Goal: Task Accomplishment & Management: Use online tool/utility

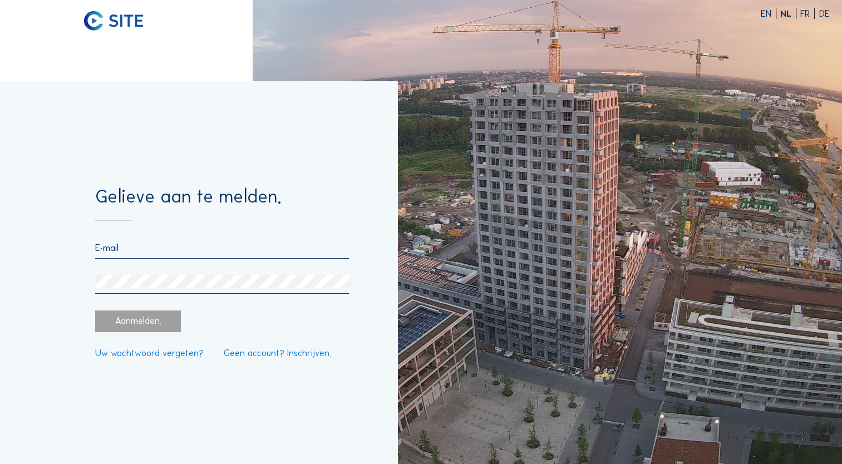
click at [161, 261] on div at bounding box center [222, 268] width 254 height 51
click at [161, 255] on div at bounding box center [222, 251] width 254 height 16
click at [109, 249] on input "email" at bounding box center [222, 248] width 254 height 11
type input "[PERSON_NAME][EMAIL_ADDRESS][DOMAIN_NAME]"
click at [256, 250] on input "email" at bounding box center [222, 248] width 254 height 11
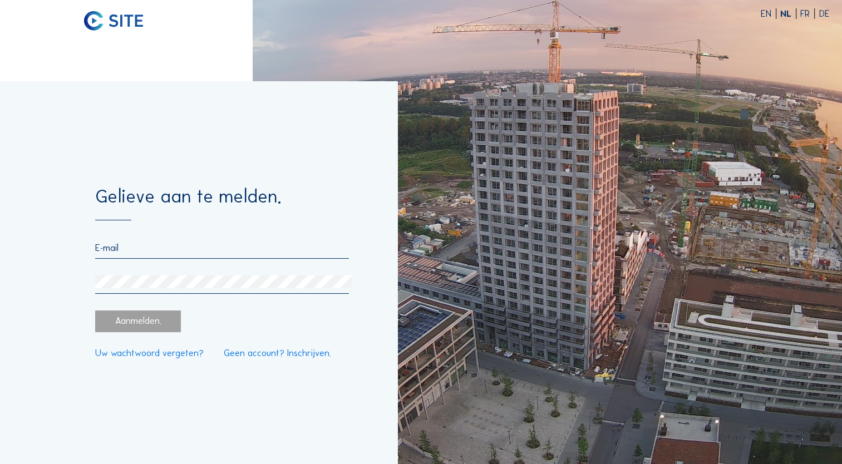
type input "[PERSON_NAME][EMAIL_ADDRESS][DOMAIN_NAME]"
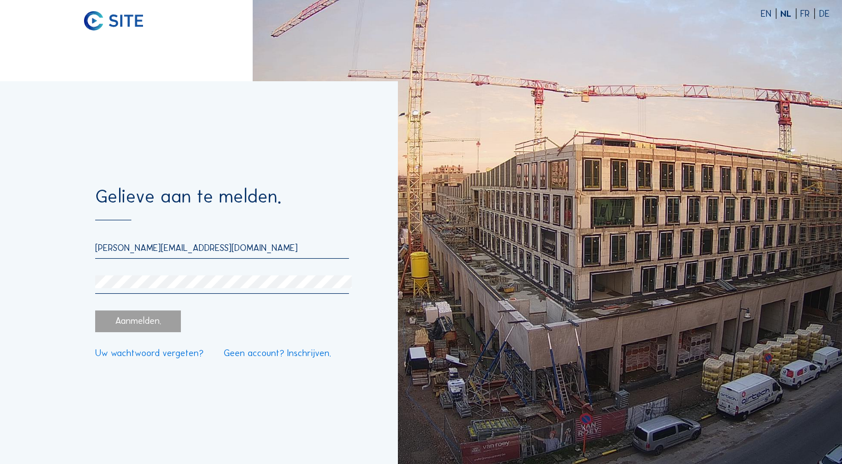
click at [150, 357] on link "Uw wachtwoord vergeten?" at bounding box center [149, 353] width 108 height 9
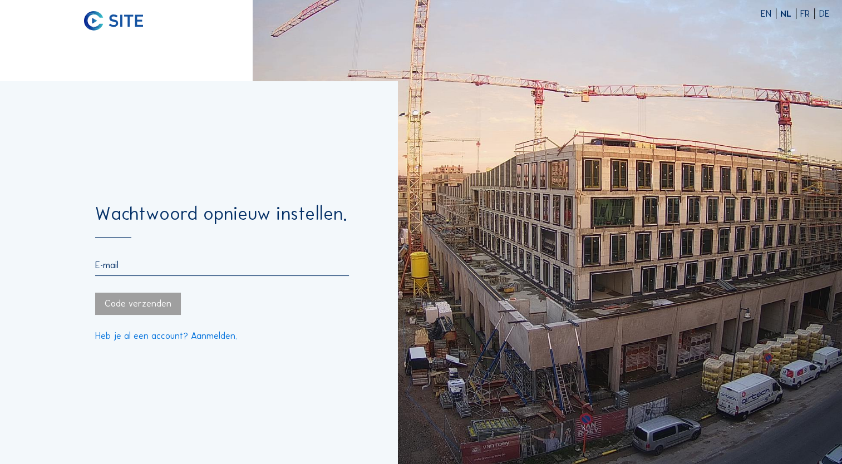
click at [144, 267] on input "email" at bounding box center [222, 265] width 254 height 11
type input "[PERSON_NAME][EMAIL_ADDRESS][DOMAIN_NAME]"
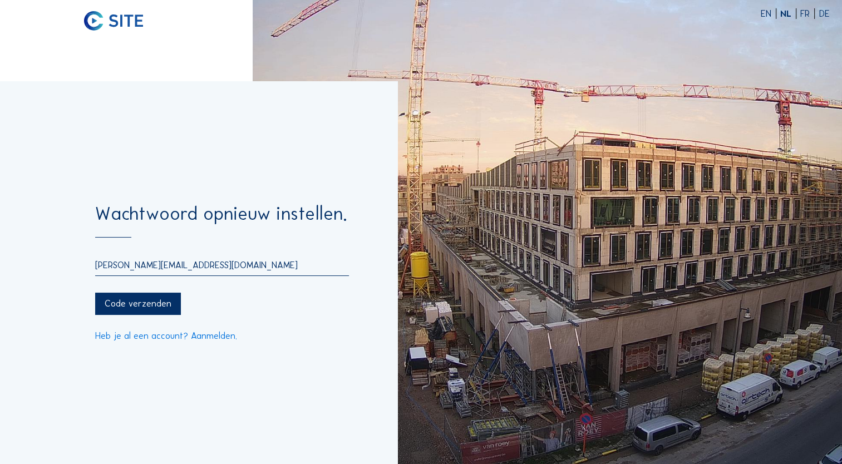
click at [156, 317] on form "Wachtwoord opnieuw instellen. [PERSON_NAME][EMAIL_ADDRESS][DOMAIN_NAME] Code ve…" at bounding box center [222, 273] width 254 height 136
click at [156, 313] on div "Code verzenden" at bounding box center [138, 304] width 86 height 22
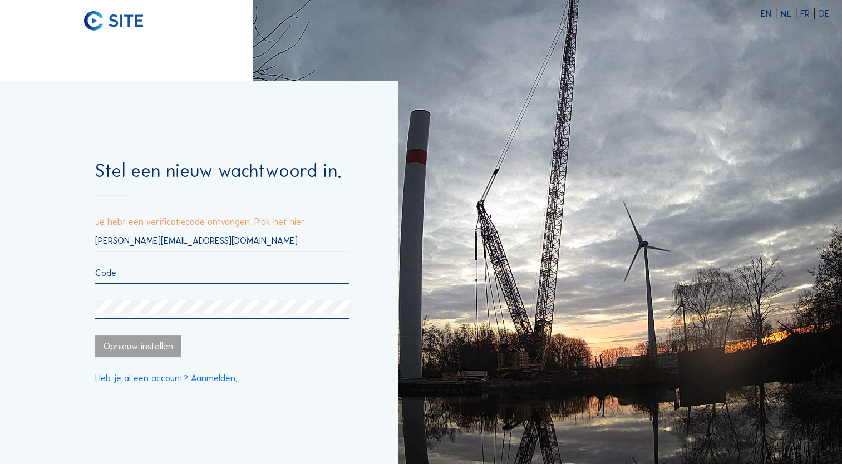
click at [145, 275] on input "text" at bounding box center [222, 273] width 254 height 11
paste input "109720"
type input "109720"
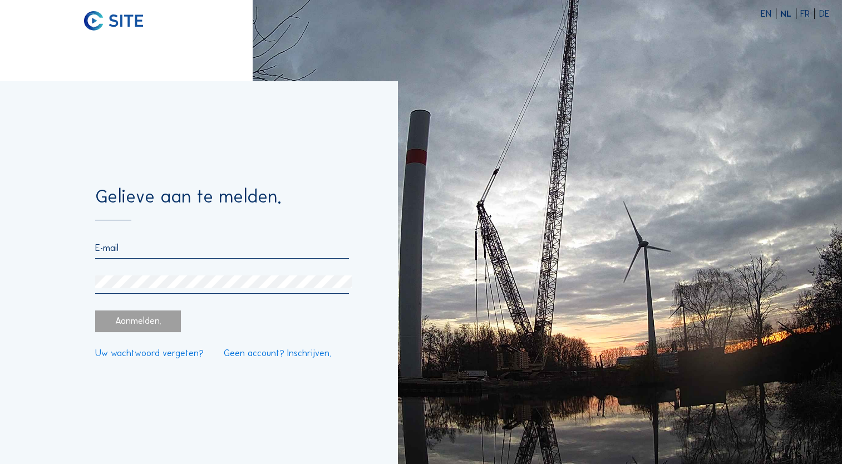
click at [256, 245] on input "email" at bounding box center [222, 248] width 254 height 11
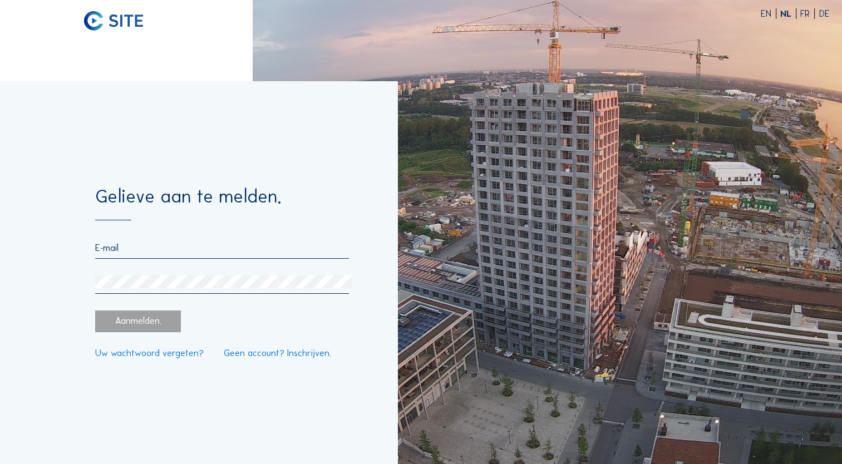
type input "[PERSON_NAME][EMAIL_ADDRESS][DOMAIN_NAME]"
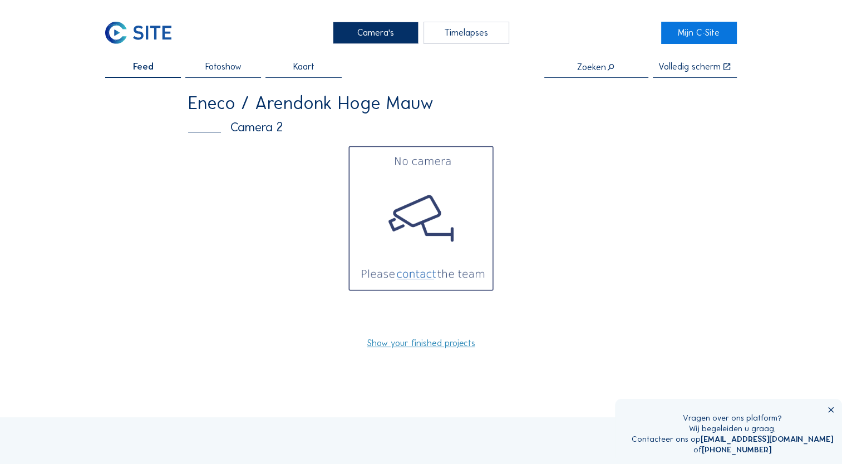
click at [254, 125] on div "Camera 2" at bounding box center [421, 127] width 466 height 13
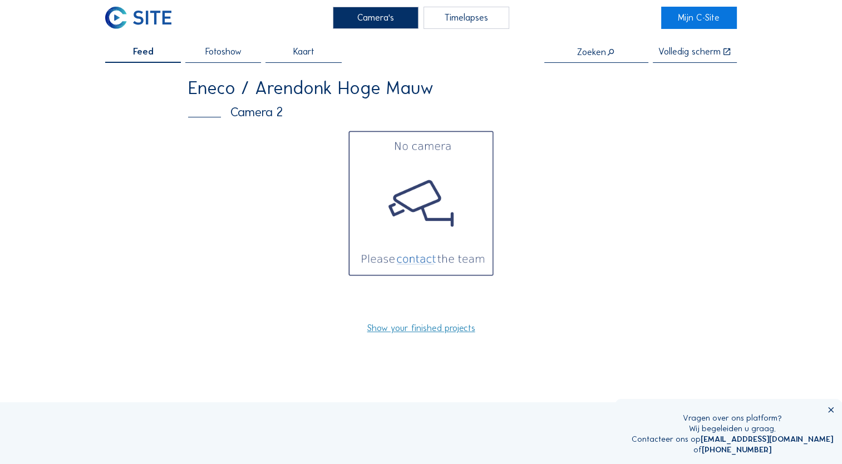
scroll to position [14, 0]
click at [427, 195] on img at bounding box center [421, 204] width 149 height 149
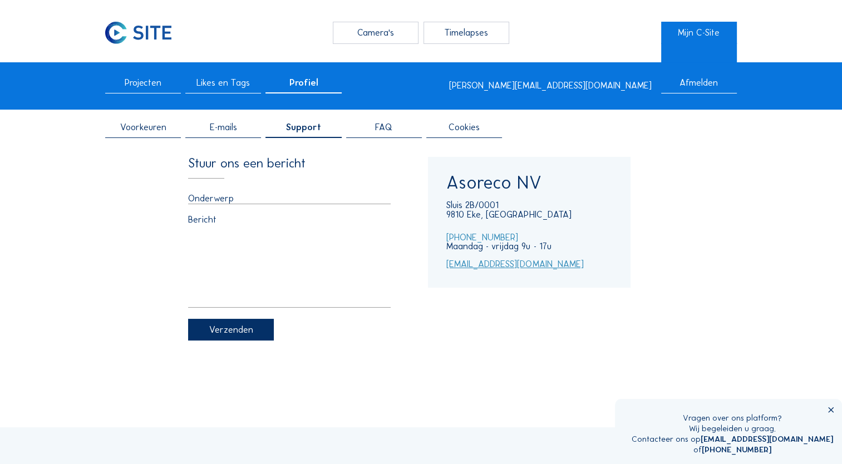
scroll to position [14, 0]
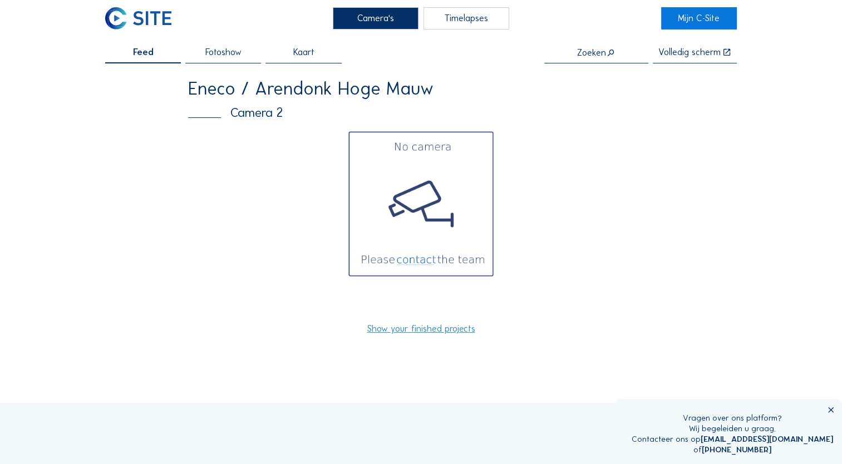
click at [212, 95] on div "Eneco / Arendonk Hoge Mauw" at bounding box center [421, 89] width 466 height 18
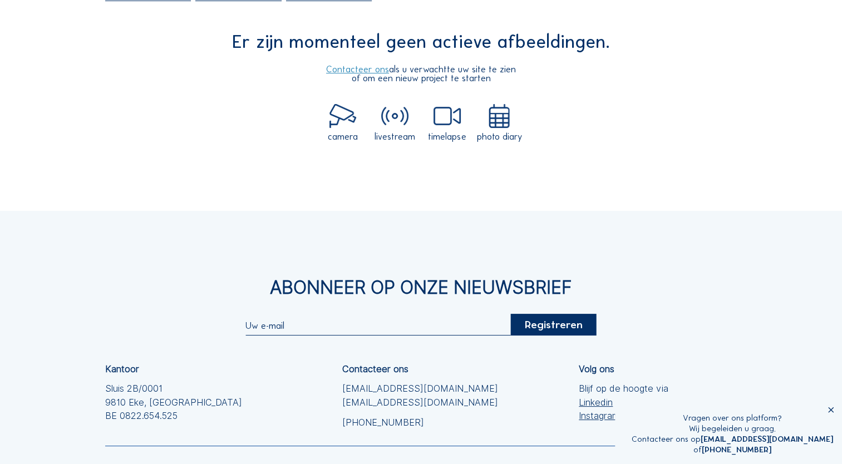
scroll to position [78, 0]
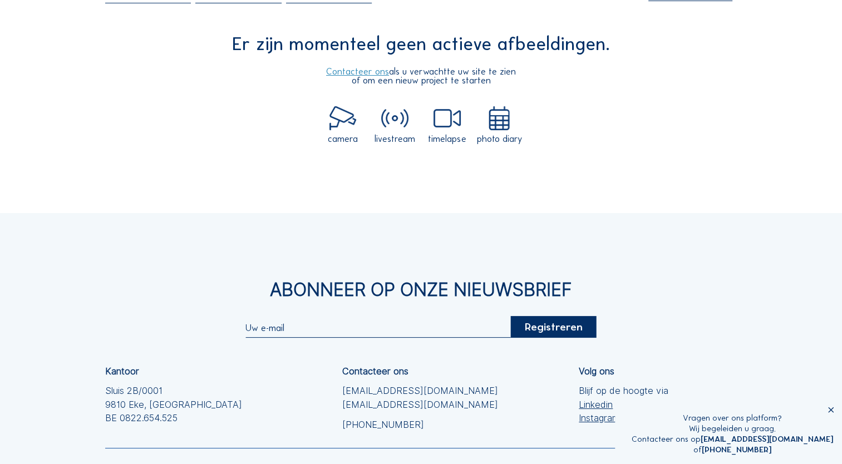
click at [829, 411] on icon at bounding box center [830, 410] width 9 height 9
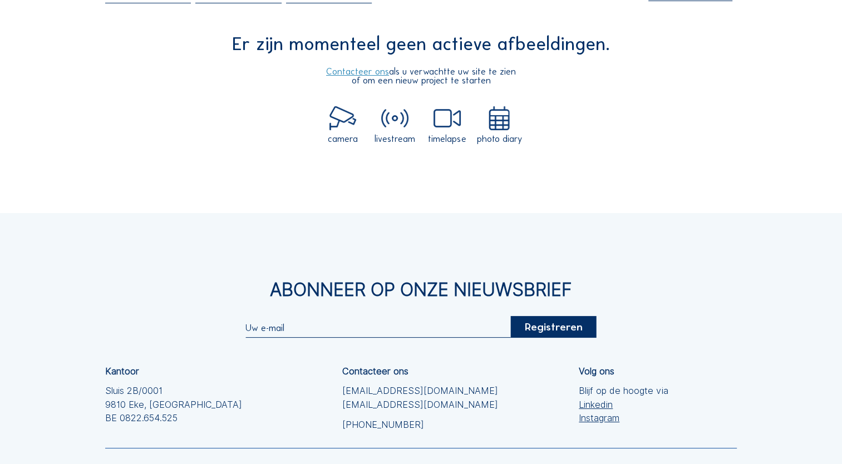
click at [372, 73] on link "Contacteer ons" at bounding box center [357, 71] width 63 height 11
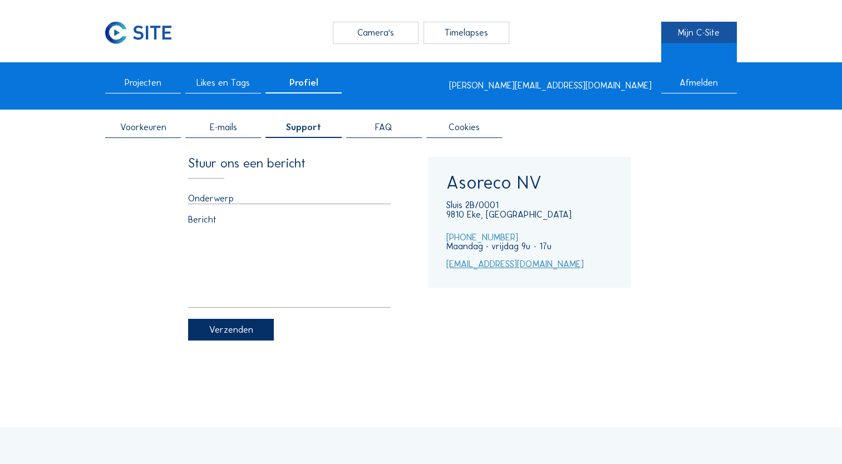
click at [708, 32] on link "Mijn C-Site" at bounding box center [699, 33] width 76 height 22
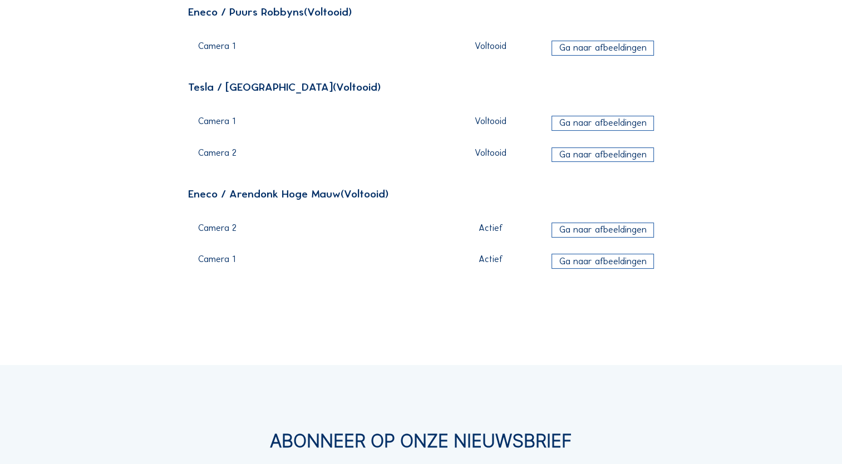
scroll to position [174, 0]
click at [626, 231] on div "Ga naar afbeeldingen" at bounding box center [602, 229] width 102 height 15
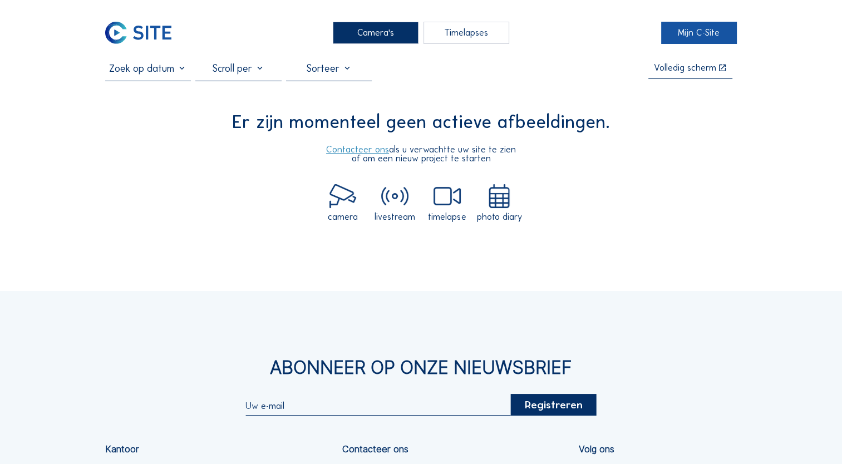
click at [711, 31] on link "Mijn C-Site" at bounding box center [699, 33] width 76 height 22
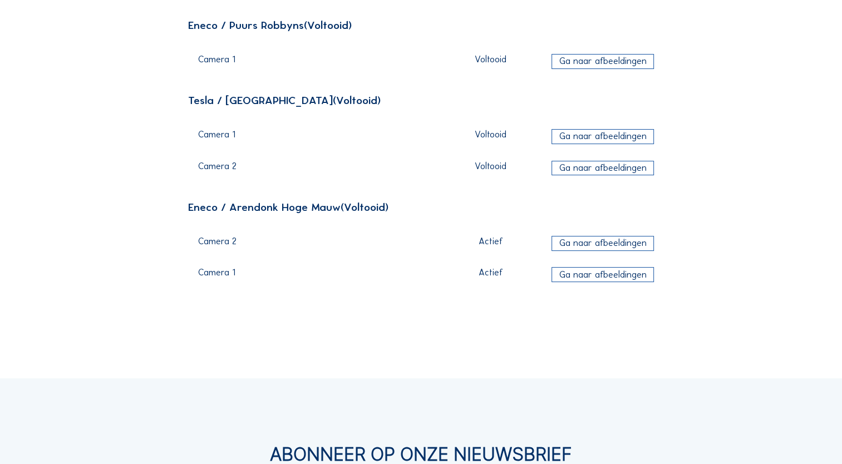
scroll to position [162, 0]
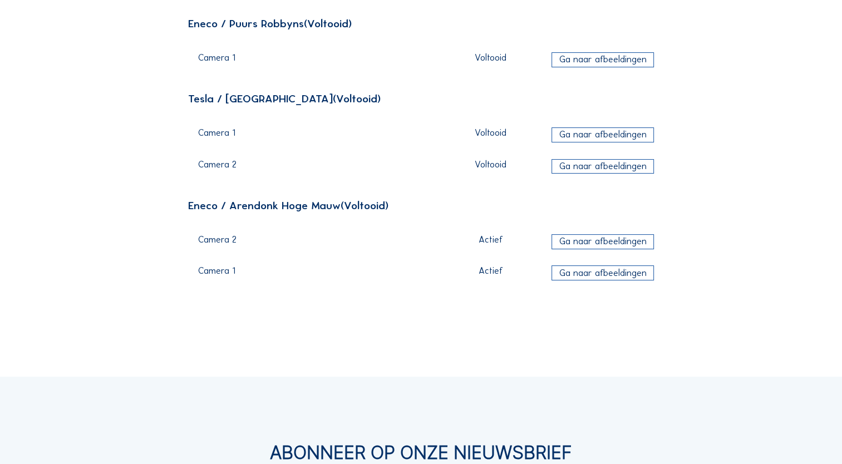
drag, startPoint x: 189, startPoint y: 235, endPoint x: 272, endPoint y: 239, distance: 83.0
click at [272, 239] on div "Eneco / Arendonk Hoge Mauw (Voltooid) Camera 2 Actief Ga naar afbeeldingen Came…" at bounding box center [421, 245] width 466 height 90
drag, startPoint x: 272, startPoint y: 239, endPoint x: 358, endPoint y: 321, distance: 118.4
click at [358, 321] on div "Camera's Timelapses Mijn C-Site Projecten Likes en Tags Profiel [EMAIL_ADDRESS]…" at bounding box center [421, 291] width 842 height 906
click at [635, 169] on div "Ga naar afbeeldingen" at bounding box center [602, 166] width 102 height 15
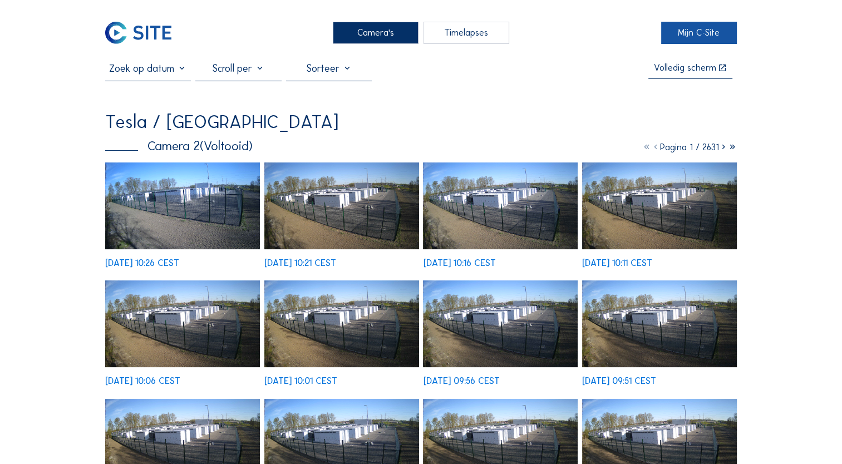
click at [688, 36] on link "Mijn C-Site" at bounding box center [699, 33] width 76 height 22
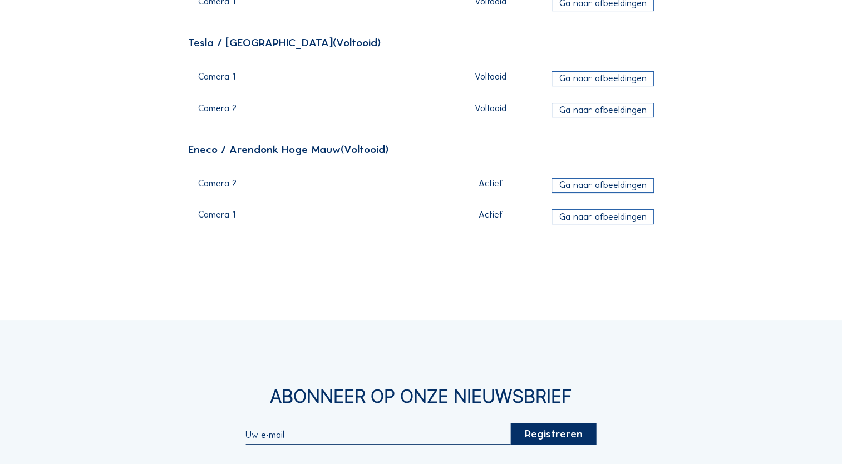
scroll to position [218, 0]
click at [606, 216] on div "Ga naar afbeeldingen" at bounding box center [602, 216] width 102 height 15
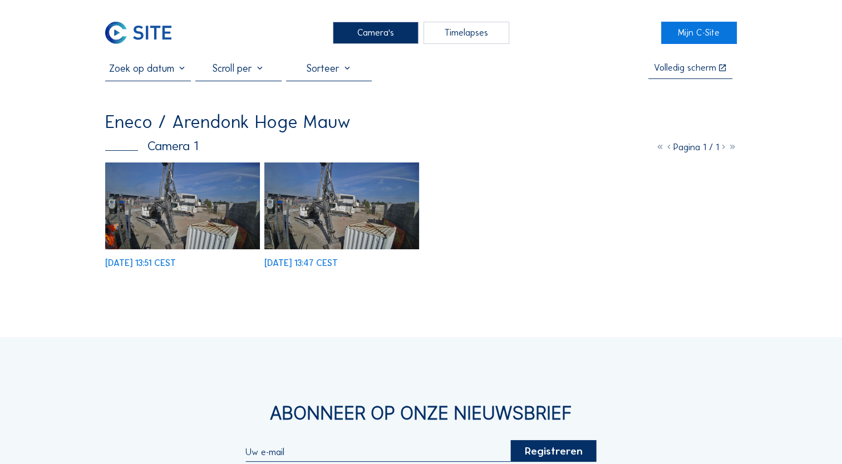
click at [187, 212] on img at bounding box center [182, 205] width 155 height 87
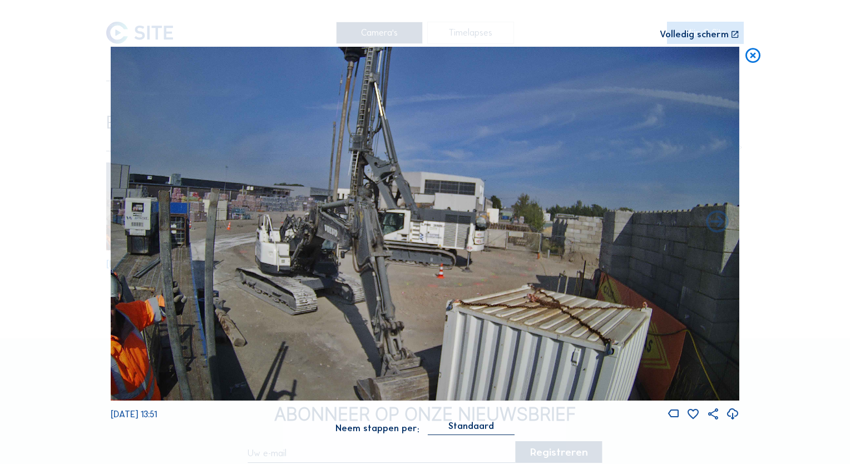
click at [754, 57] on icon at bounding box center [753, 56] width 18 height 19
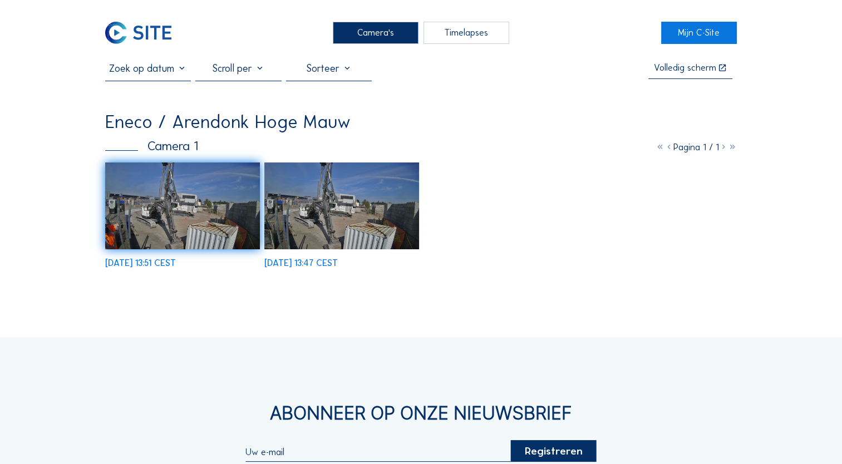
click at [174, 221] on img at bounding box center [182, 205] width 155 height 87
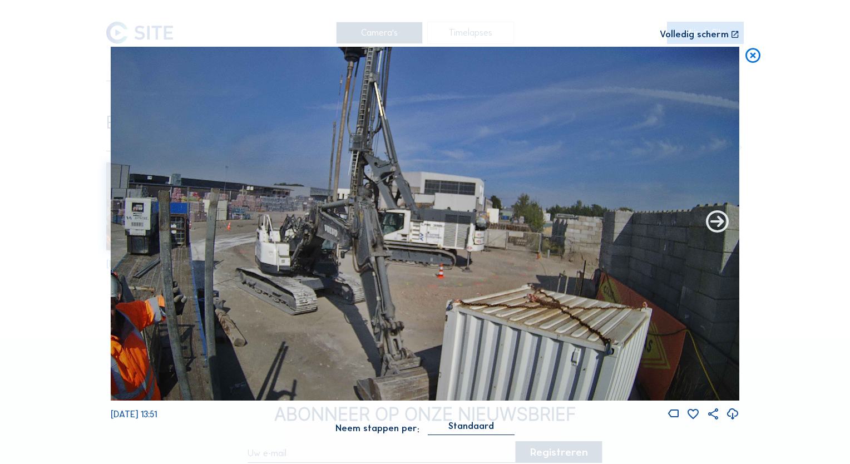
click at [718, 230] on icon at bounding box center [717, 222] width 27 height 27
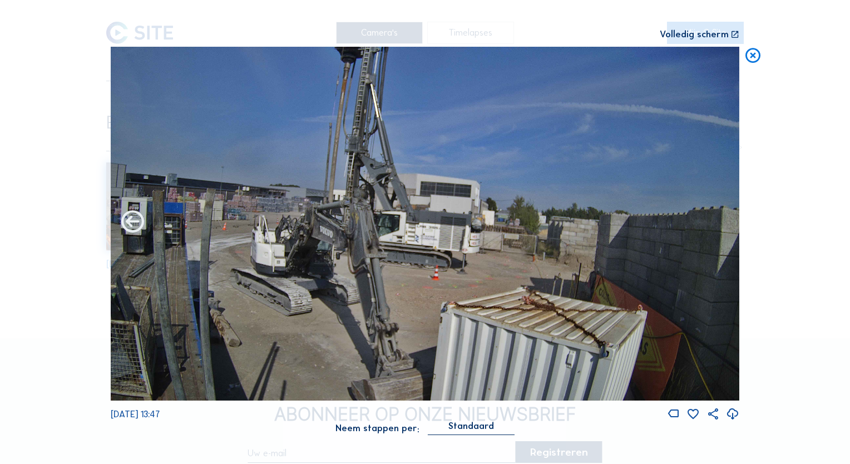
click at [130, 230] on icon at bounding box center [132, 222] width 27 height 27
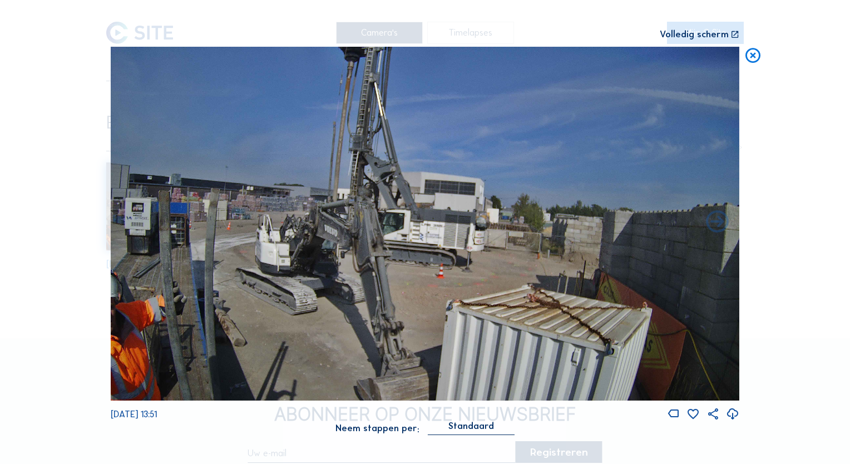
click at [464, 433] on div "Standaard" at bounding box center [471, 427] width 87 height 13
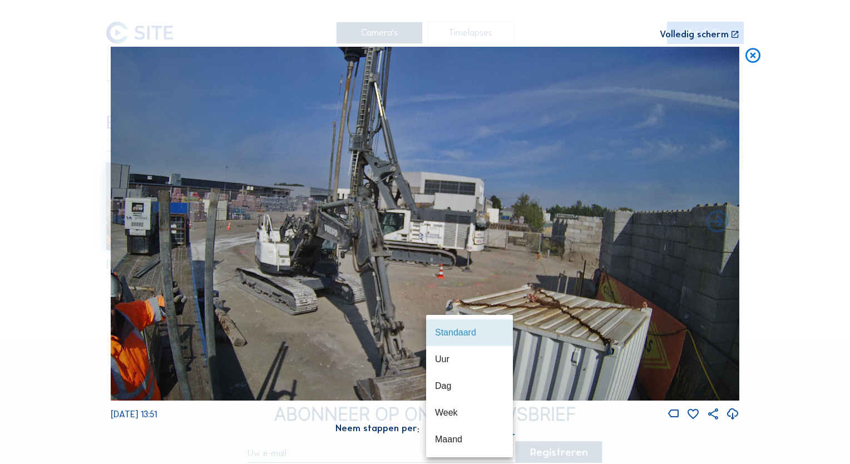
click at [730, 413] on icon at bounding box center [732, 414] width 13 height 16
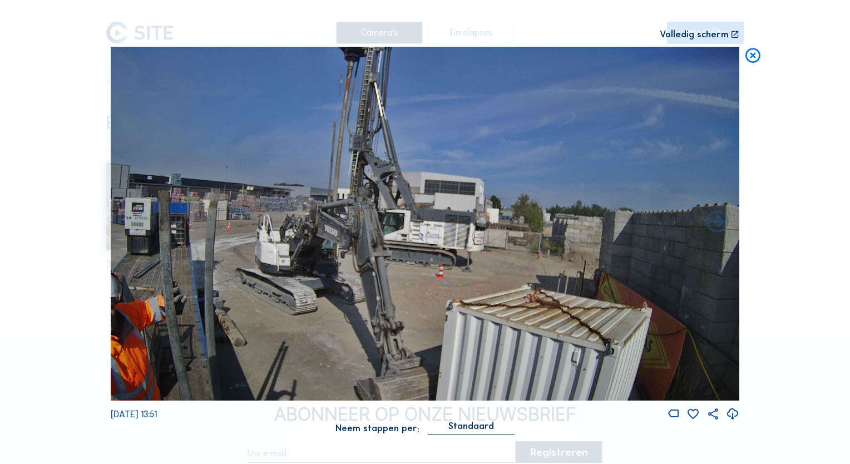
click at [564, 9] on div "Scroll om door de tijd te reizen | Druk op de 'Alt'-knop + scroll om te Zoomen …" at bounding box center [425, 223] width 629 height 447
click at [756, 63] on icon at bounding box center [753, 56] width 18 height 19
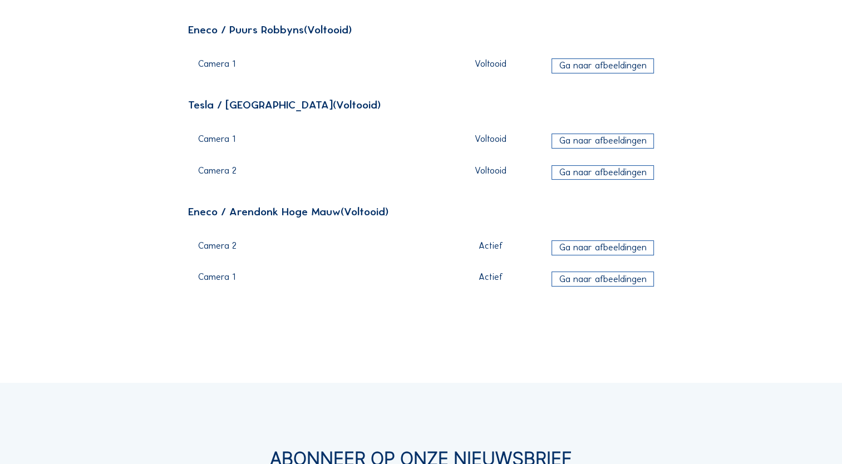
scroll to position [157, 0]
click at [568, 279] on div "Ga naar afbeeldingen" at bounding box center [602, 277] width 102 height 15
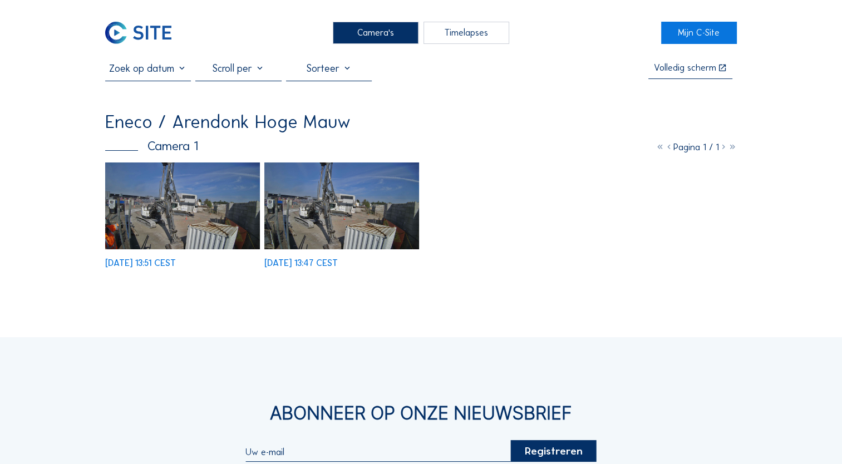
scroll to position [152, 0]
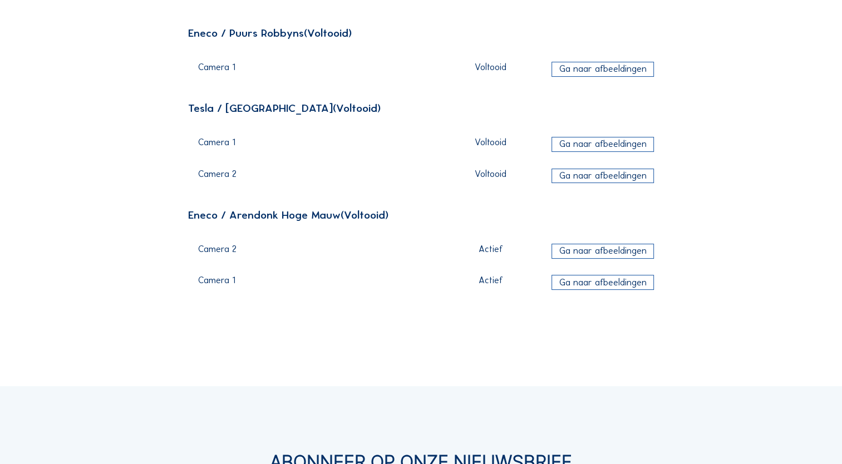
click at [622, 244] on div "Ga naar afbeeldingen" at bounding box center [602, 251] width 102 height 15
